Goal: Information Seeking & Learning: Learn about a topic

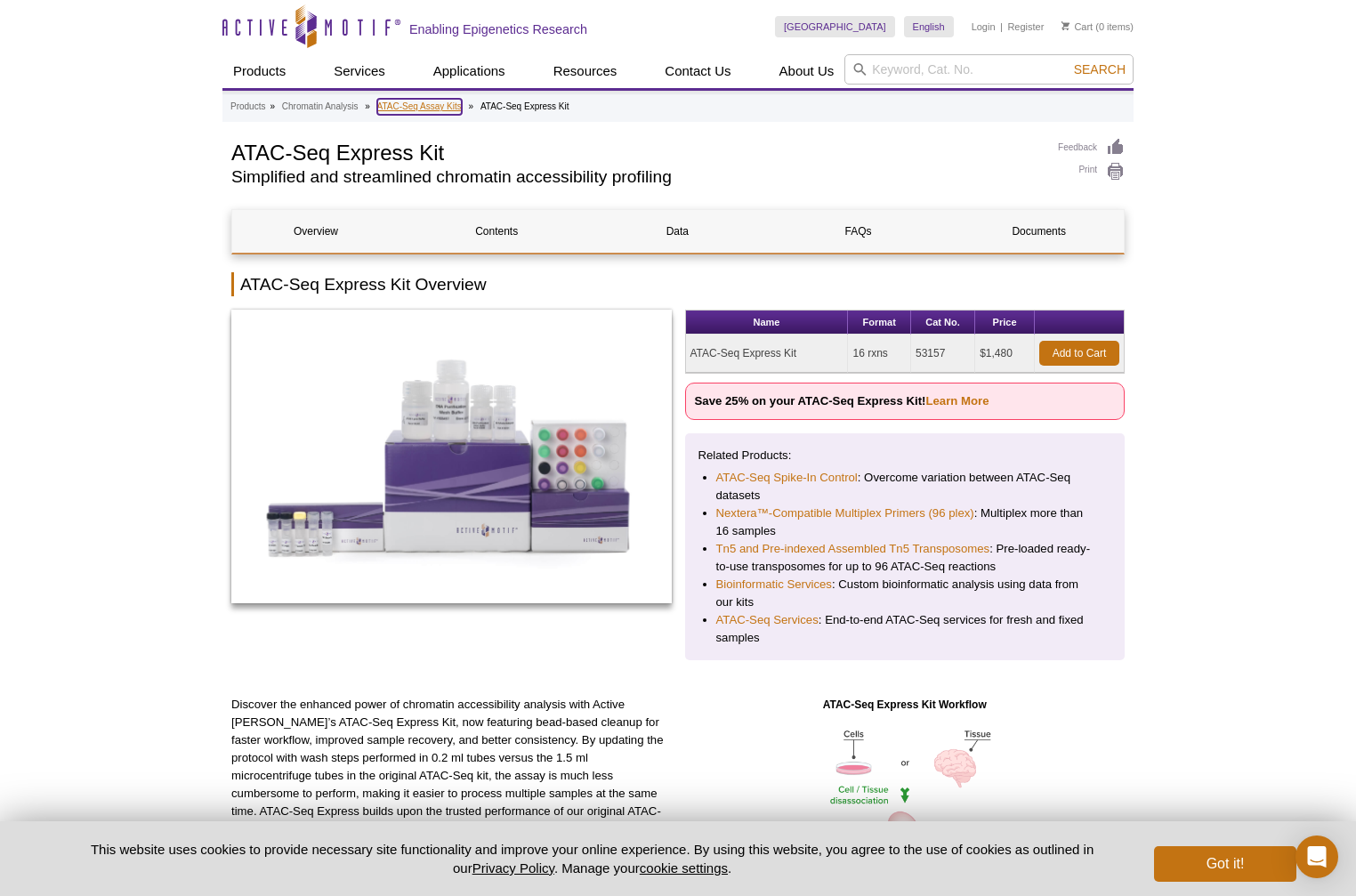
click at [421, 107] on link "ATAC-Seq Assay Kits" at bounding box center [420, 106] width 85 height 16
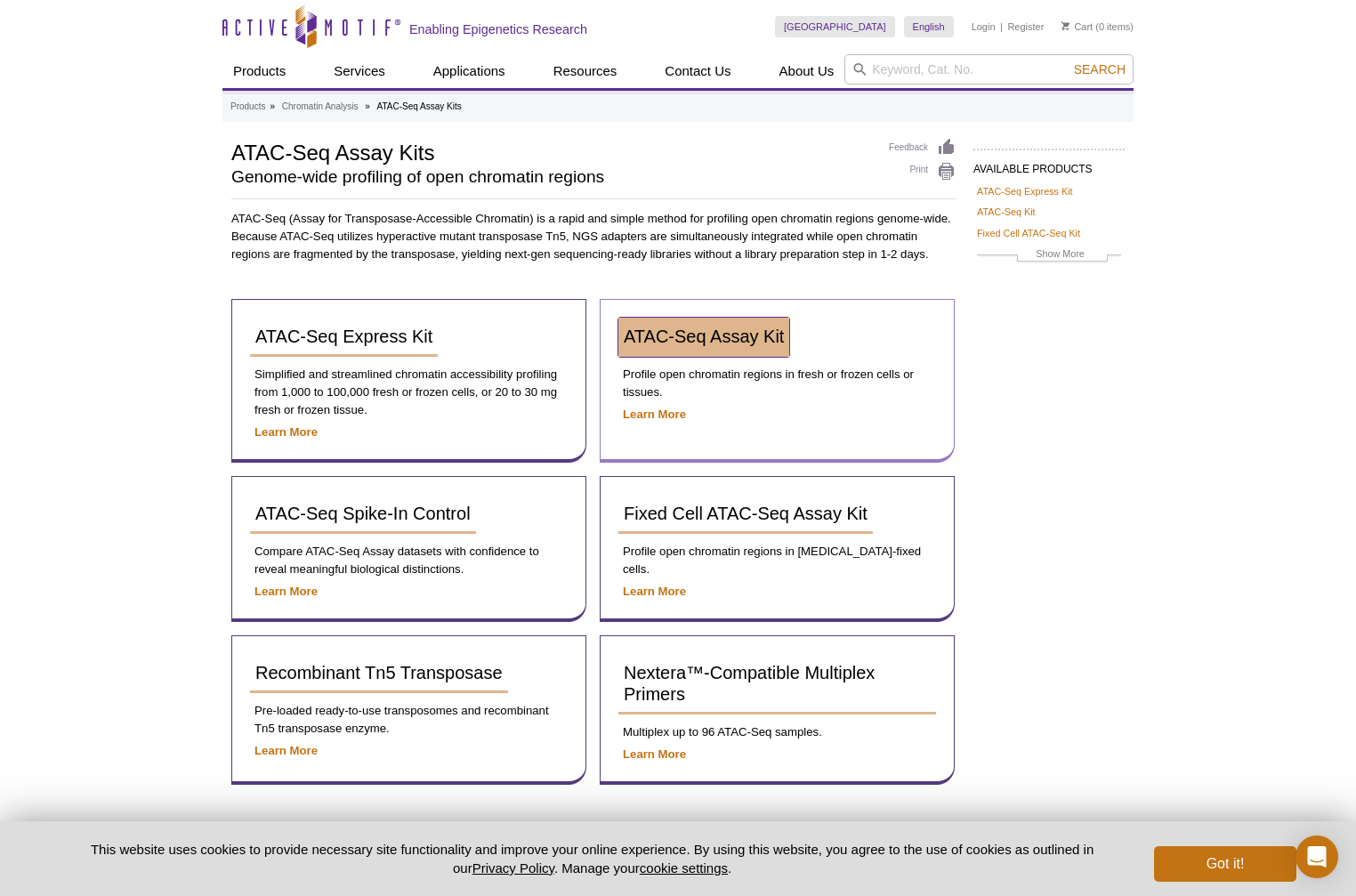
click at [693, 344] on span "ATAC-Seq Assay Kit" at bounding box center [703, 336] width 160 height 19
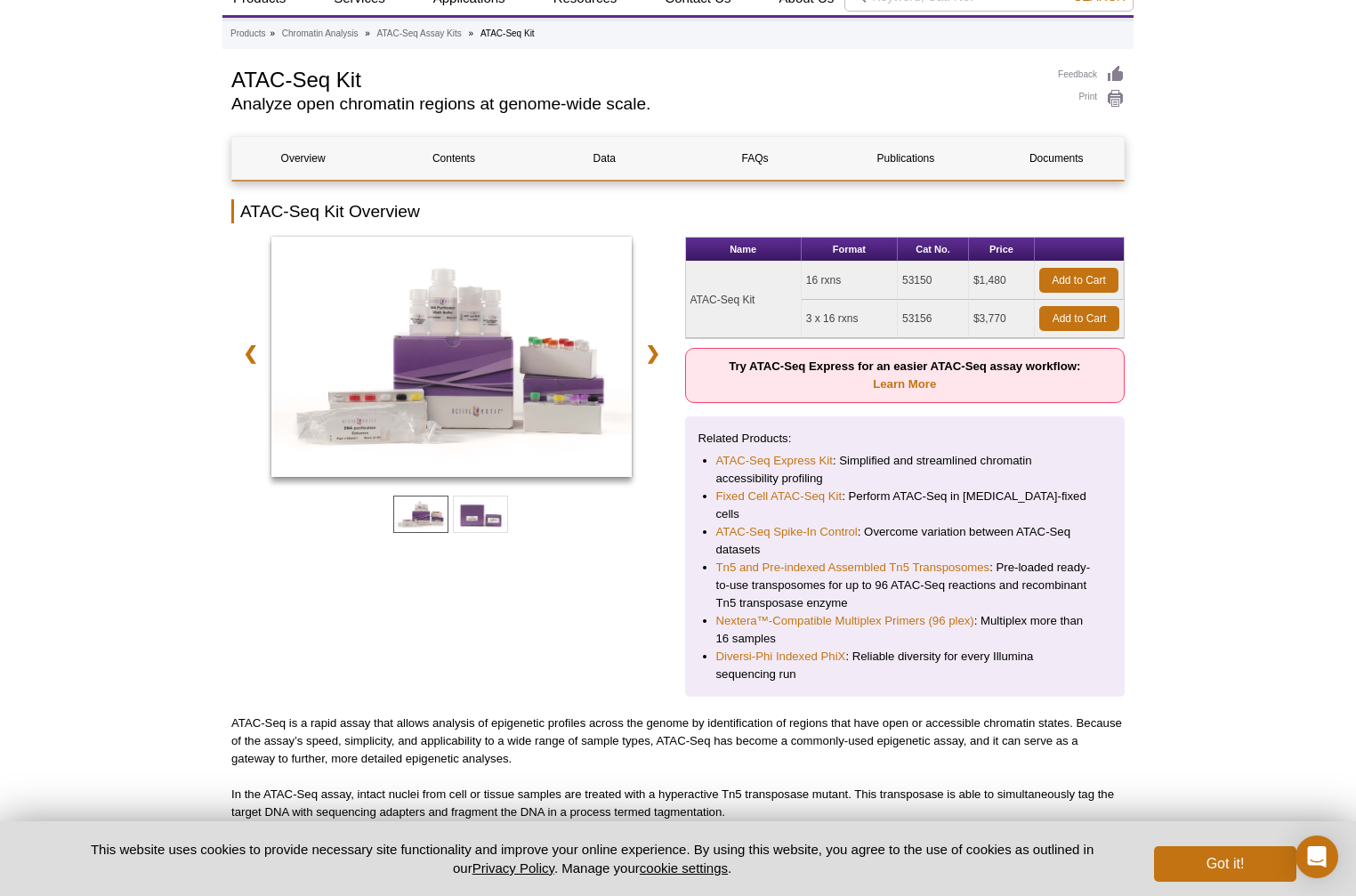
scroll to position [120, 0]
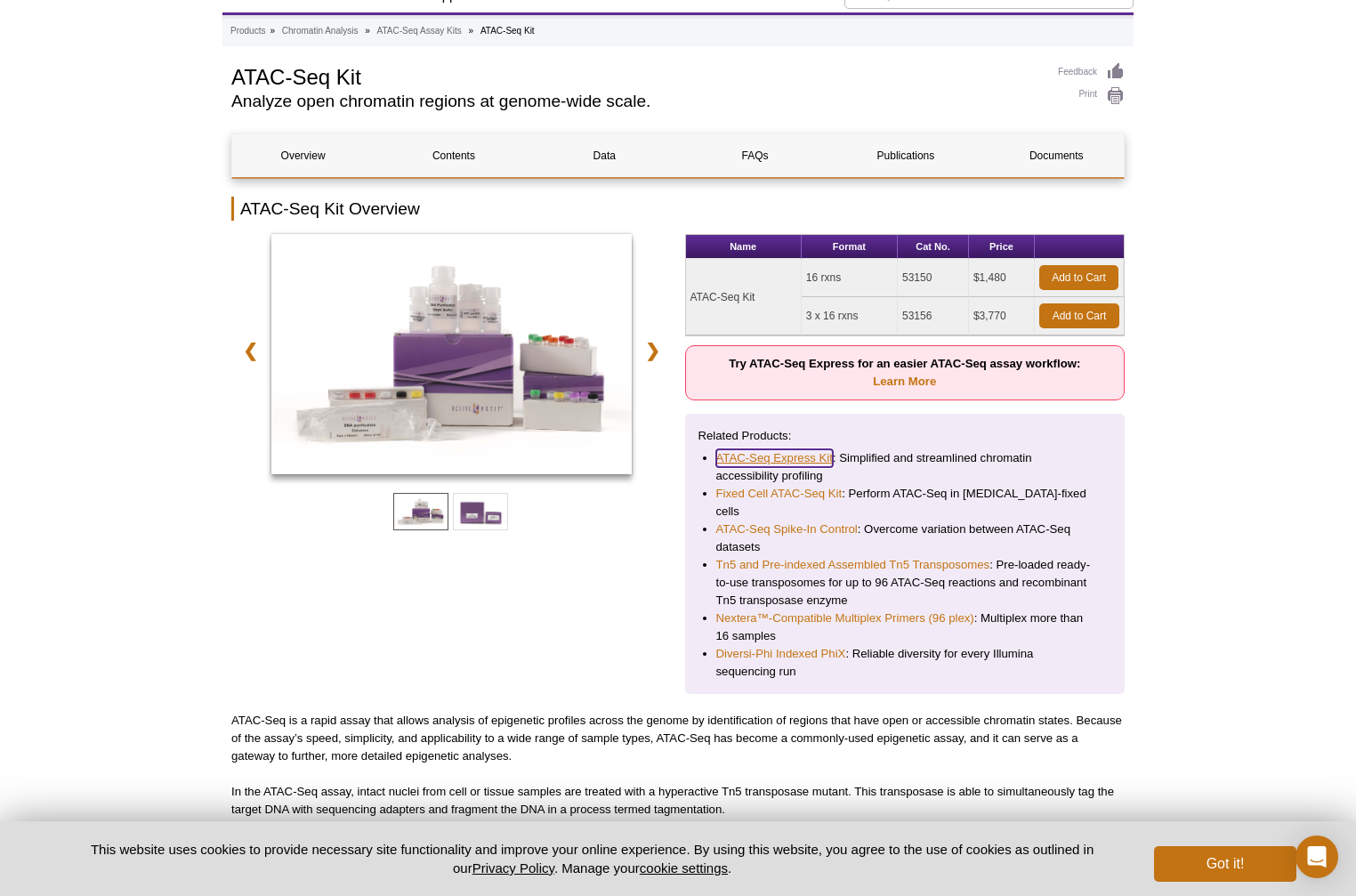
click at [751, 458] on link "ATAC-Seq Express Kit" at bounding box center [775, 458] width 116 height 18
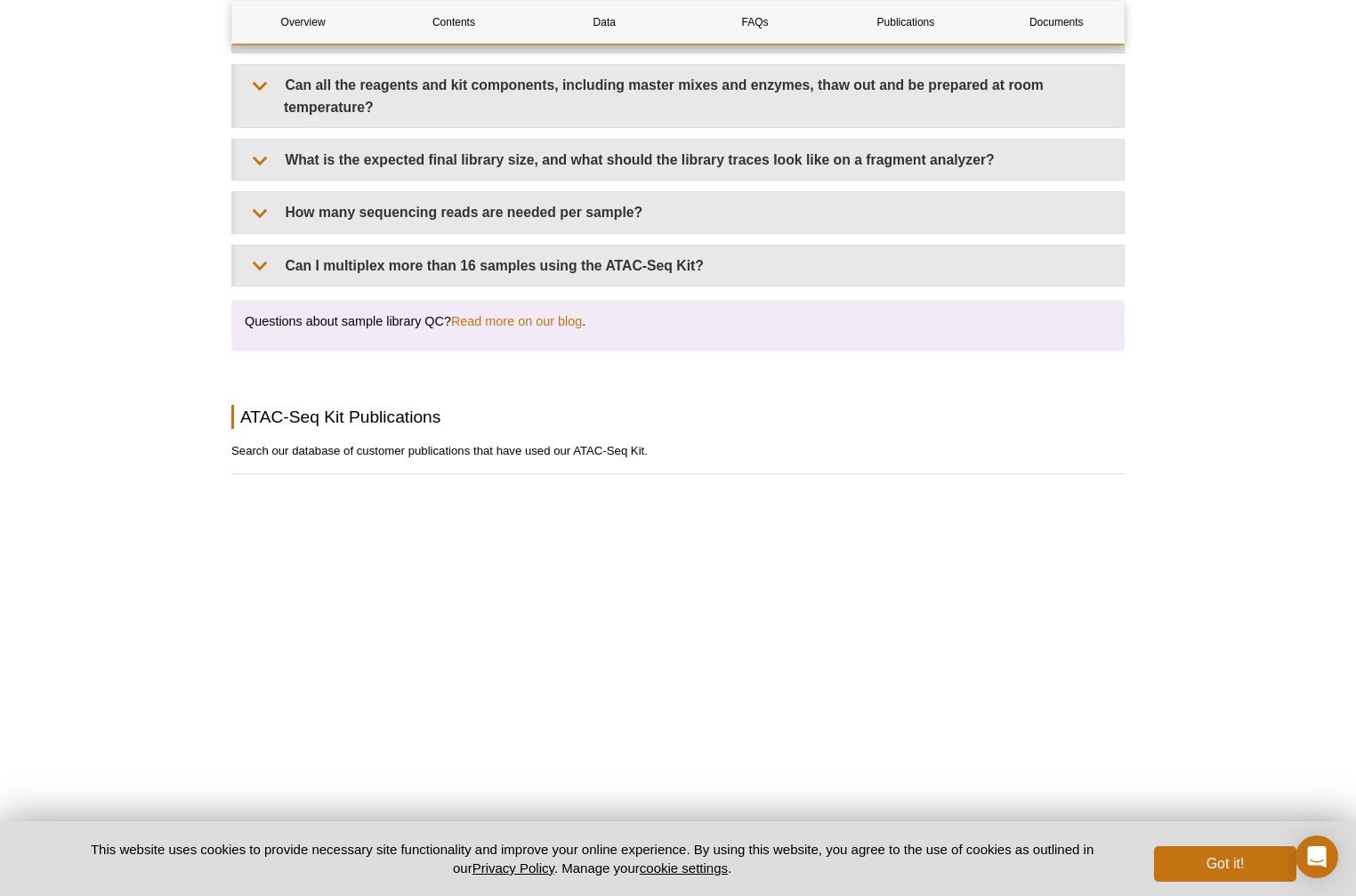
scroll to position [3709, 0]
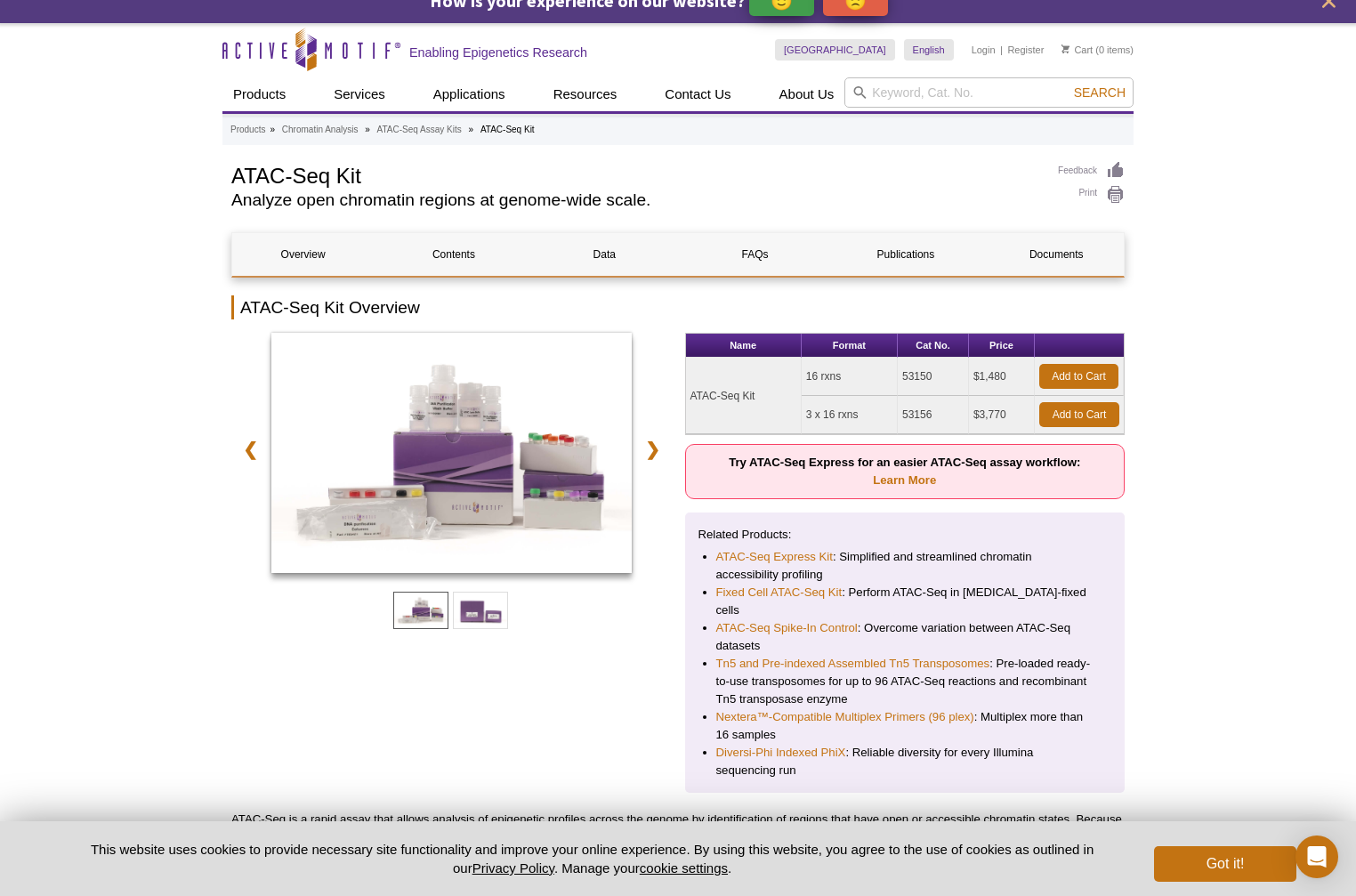
scroll to position [0, 0]
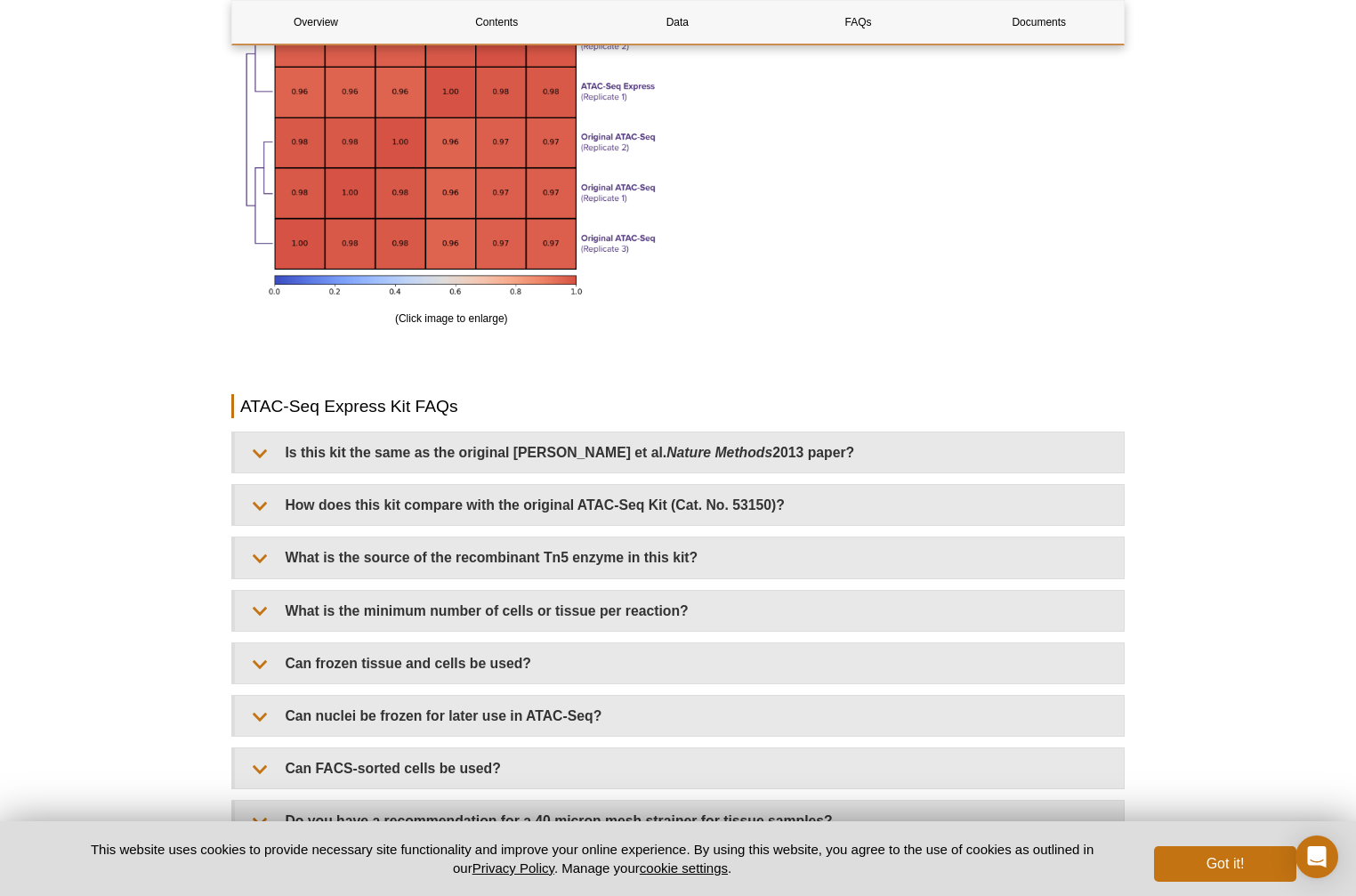
scroll to position [3111, 0]
